Goal: Browse casually

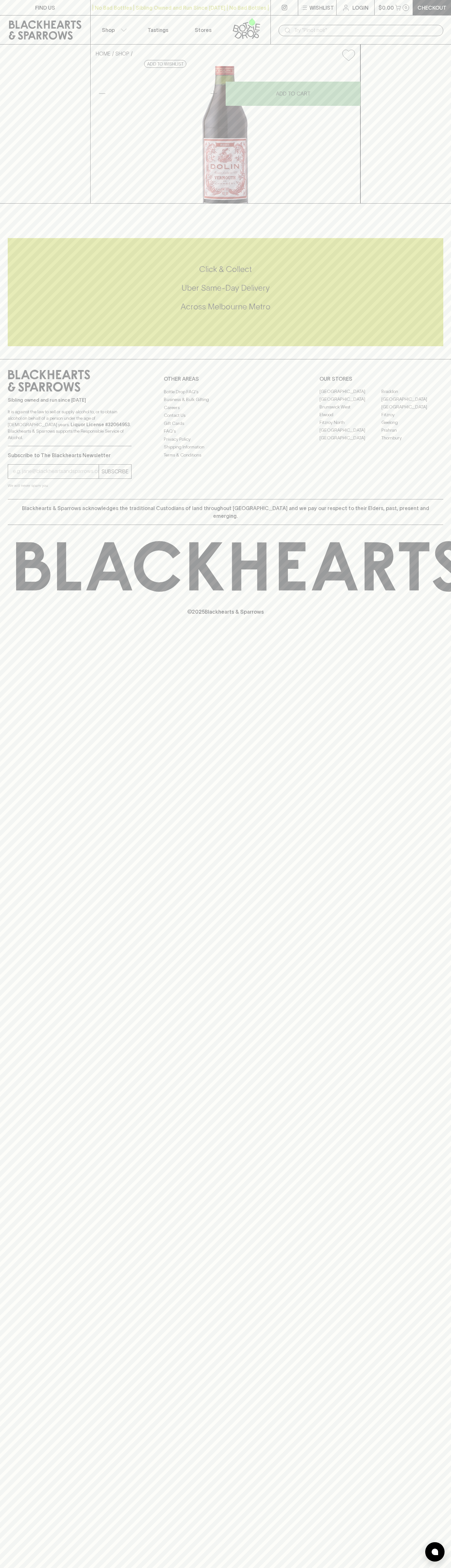
click at [349, 31] on input "text" at bounding box center [365, 30] width 144 height 10
click at [450, 1470] on div "FIND US | No Bad Bottles | Sibling Owned and Run Since [DATE] | No Bad Bottles …" at bounding box center [226, 784] width 451 height 1568
click at [409, 1567] on html "FIND US | No Bad Bottles | Sibling Owned and Run Since 2006 | No Bad Bottles | …" at bounding box center [226, 784] width 451 height 1568
click at [6, 632] on div "© 2025 Blackhearts & Sparrows" at bounding box center [226, 577] width 451 height 107
